Goal: Browse casually

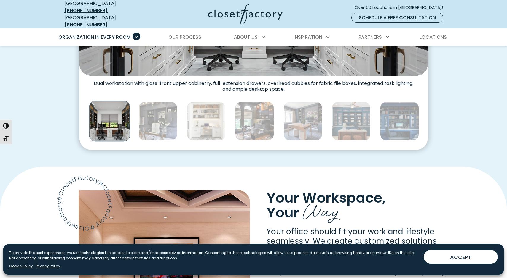
scroll to position [325, 0]
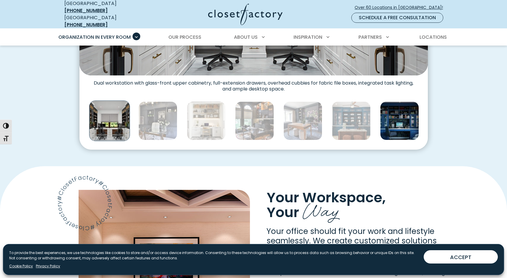
click at [392, 116] on img "Thumbnail Gallery" at bounding box center [399, 121] width 39 height 39
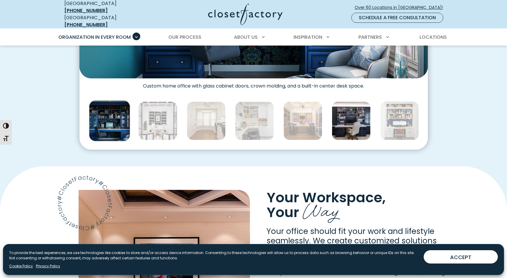
click at [341, 126] on img "Thumbnail Gallery" at bounding box center [351, 121] width 39 height 39
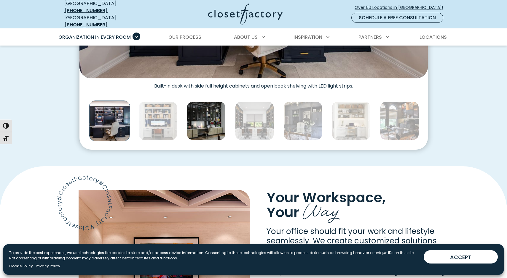
click at [215, 117] on img "Thumbnail Gallery" at bounding box center [206, 121] width 39 height 39
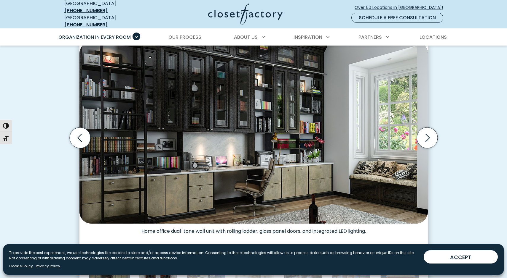
scroll to position [179, 0]
click at [427, 137] on icon "Next slide" at bounding box center [426, 138] width 21 height 21
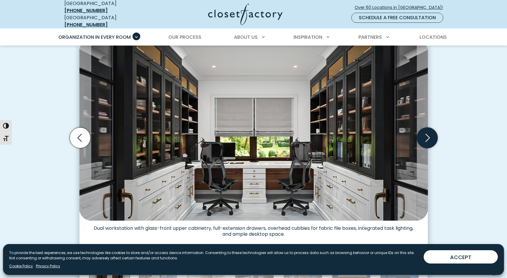
click at [427, 137] on icon "Next slide" at bounding box center [426, 138] width 21 height 21
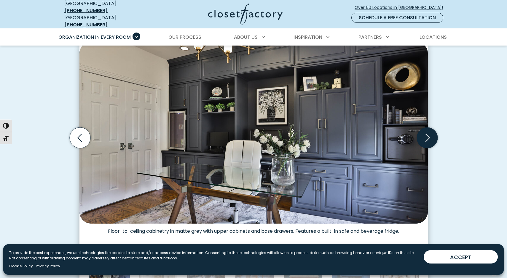
click at [427, 137] on icon "Next slide" at bounding box center [426, 138] width 21 height 21
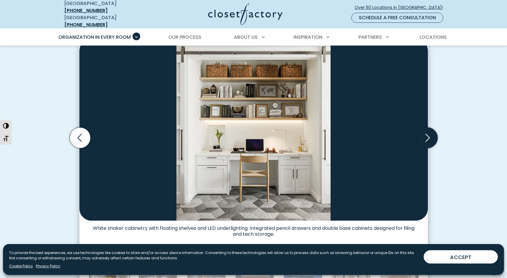
click at [427, 137] on icon "Next slide" at bounding box center [426, 138] width 21 height 21
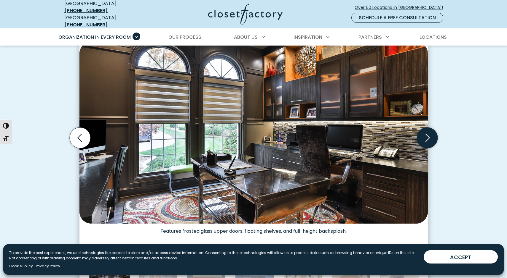
click at [427, 137] on icon "Next slide" at bounding box center [426, 138] width 21 height 21
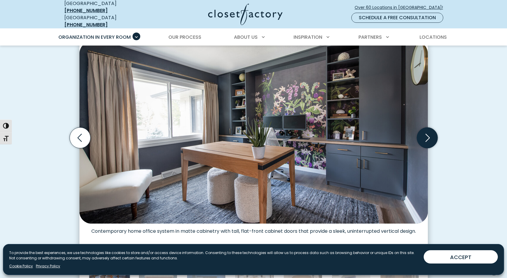
click at [427, 137] on icon "Next slide" at bounding box center [426, 138] width 21 height 21
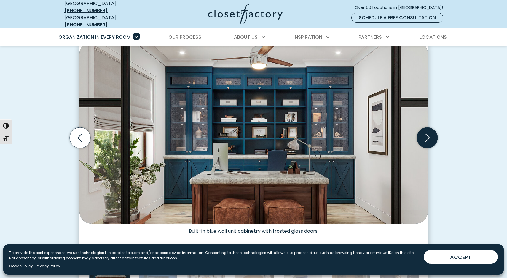
click at [427, 137] on icon "Next slide" at bounding box center [426, 138] width 21 height 21
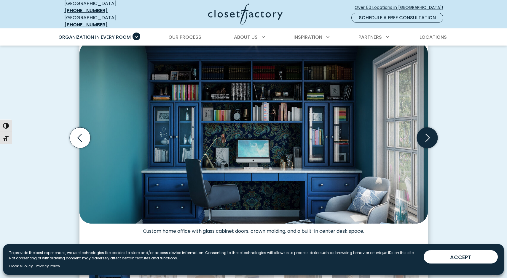
click at [427, 137] on icon "Next slide" at bounding box center [426, 138] width 21 height 21
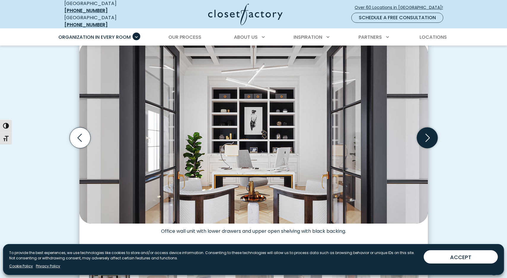
click at [427, 137] on icon "Next slide" at bounding box center [426, 138] width 21 height 21
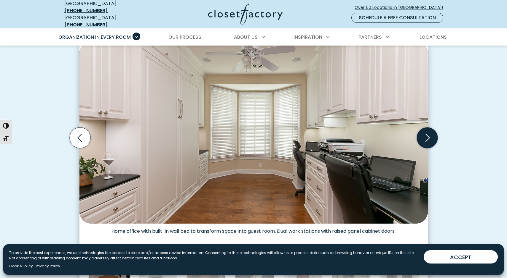
click at [427, 137] on icon "Next slide" at bounding box center [426, 138] width 21 height 21
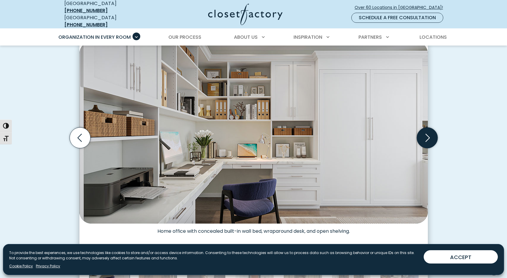
click at [427, 137] on icon "Next slide" at bounding box center [426, 138] width 21 height 21
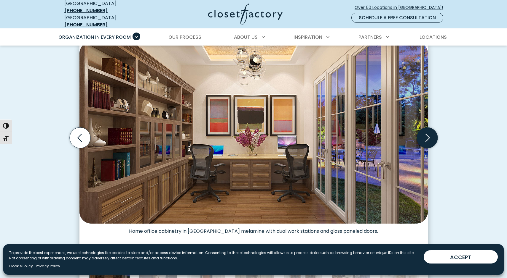
click at [427, 137] on icon "Next slide" at bounding box center [426, 138] width 21 height 21
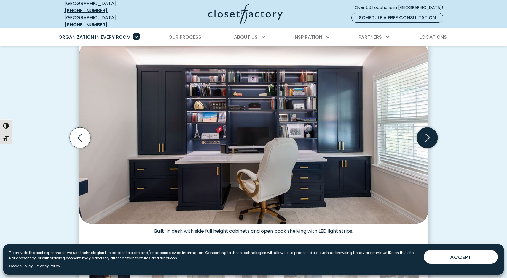
click at [427, 137] on icon "Next slide" at bounding box center [426, 138] width 21 height 21
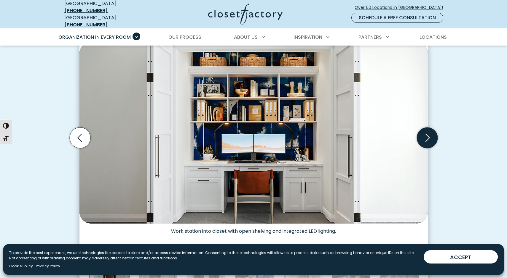
click at [427, 137] on icon "Next slide" at bounding box center [426, 138] width 21 height 21
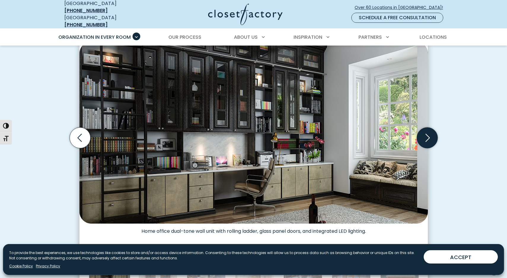
click at [427, 137] on icon "Next slide" at bounding box center [426, 138] width 21 height 21
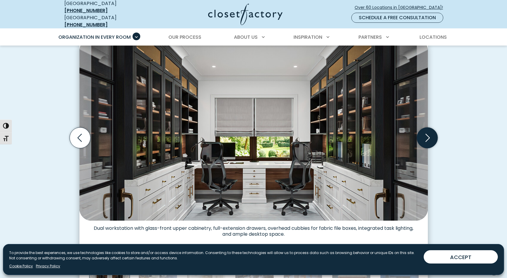
click at [427, 137] on icon "Next slide" at bounding box center [426, 138] width 21 height 21
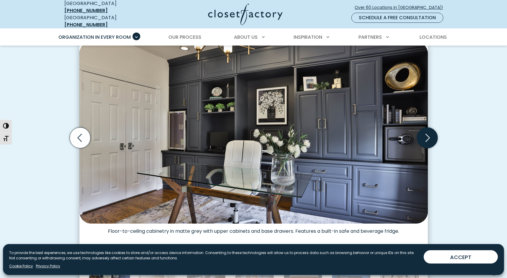
click at [427, 137] on icon "Next slide" at bounding box center [426, 138] width 21 height 21
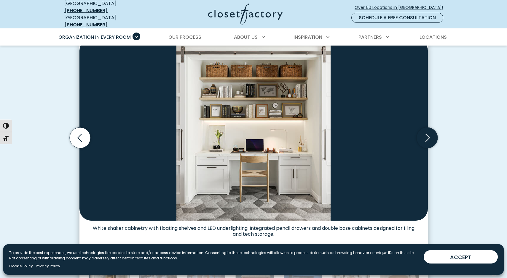
click at [427, 137] on icon "Next slide" at bounding box center [426, 138] width 21 height 21
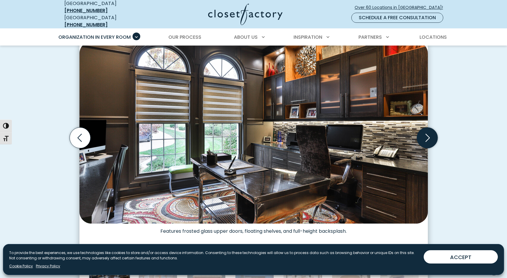
click at [427, 137] on icon "Next slide" at bounding box center [426, 138] width 21 height 21
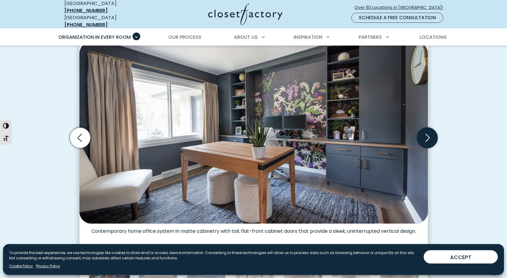
click at [427, 137] on icon "Next slide" at bounding box center [426, 138] width 21 height 21
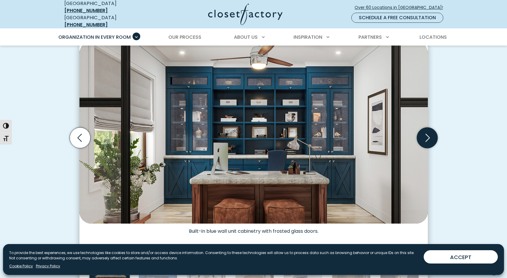
click at [427, 137] on icon "Next slide" at bounding box center [426, 138] width 21 height 21
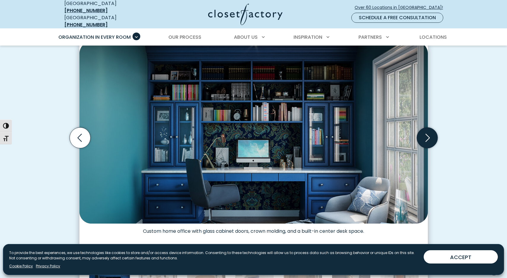
click at [427, 137] on icon "Next slide" at bounding box center [426, 138] width 21 height 21
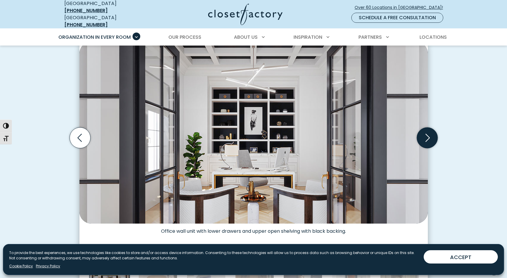
click at [427, 137] on icon "Next slide" at bounding box center [426, 138] width 21 height 21
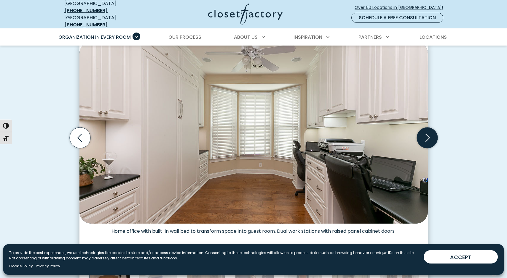
click at [427, 137] on icon "Next slide" at bounding box center [426, 138] width 21 height 21
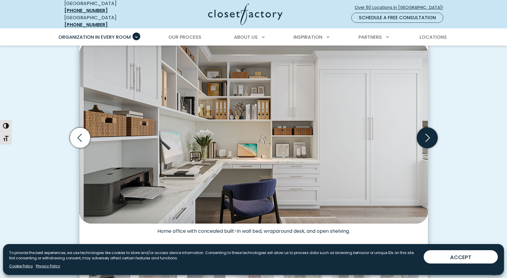
click at [427, 137] on icon "Next slide" at bounding box center [426, 138] width 21 height 21
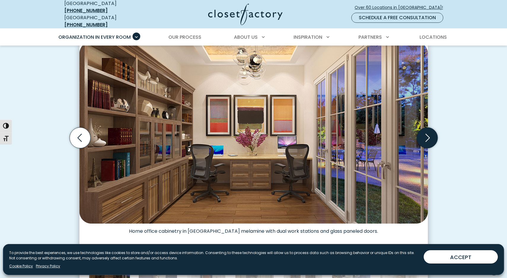
click at [427, 137] on icon "Next slide" at bounding box center [426, 138] width 21 height 21
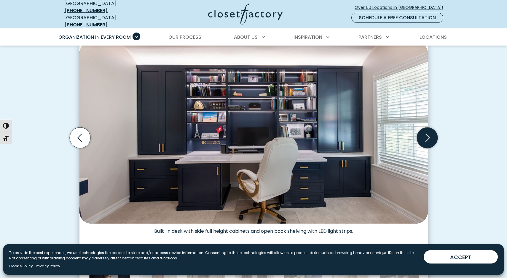
click at [427, 137] on icon "Next slide" at bounding box center [426, 138] width 21 height 21
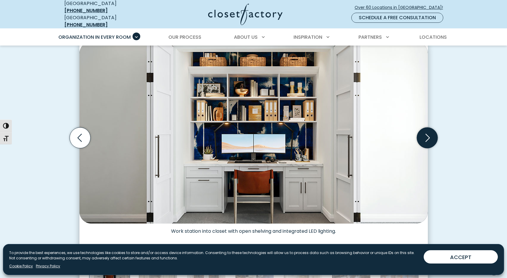
click at [427, 137] on icon "Next slide" at bounding box center [426, 138] width 21 height 21
